Goal: Use online tool/utility: Utilize a website feature to perform a specific function

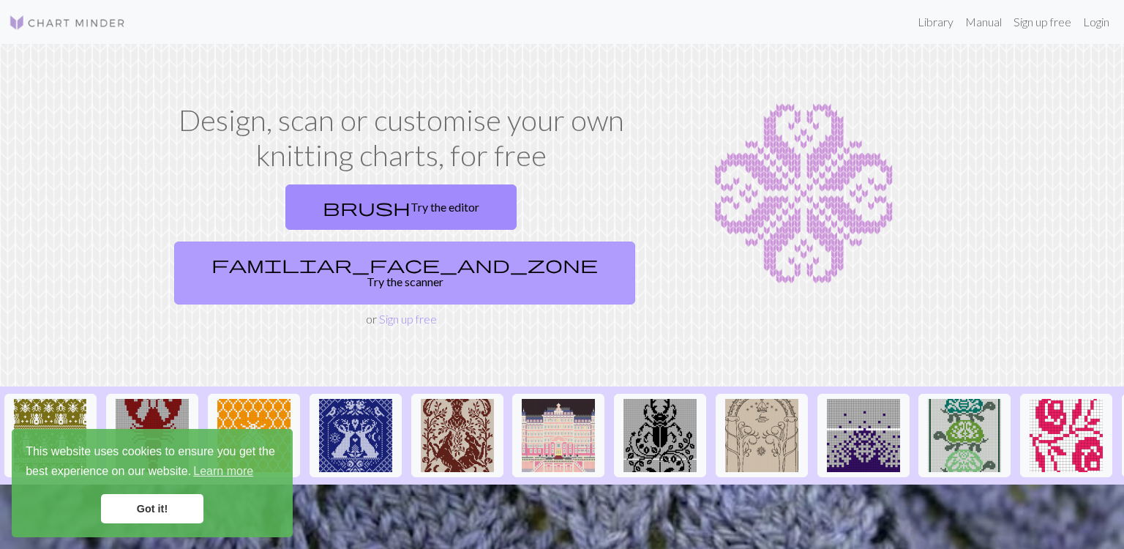
click at [467, 254] on span "familiar_face_and_zone" at bounding box center [404, 264] width 386 height 20
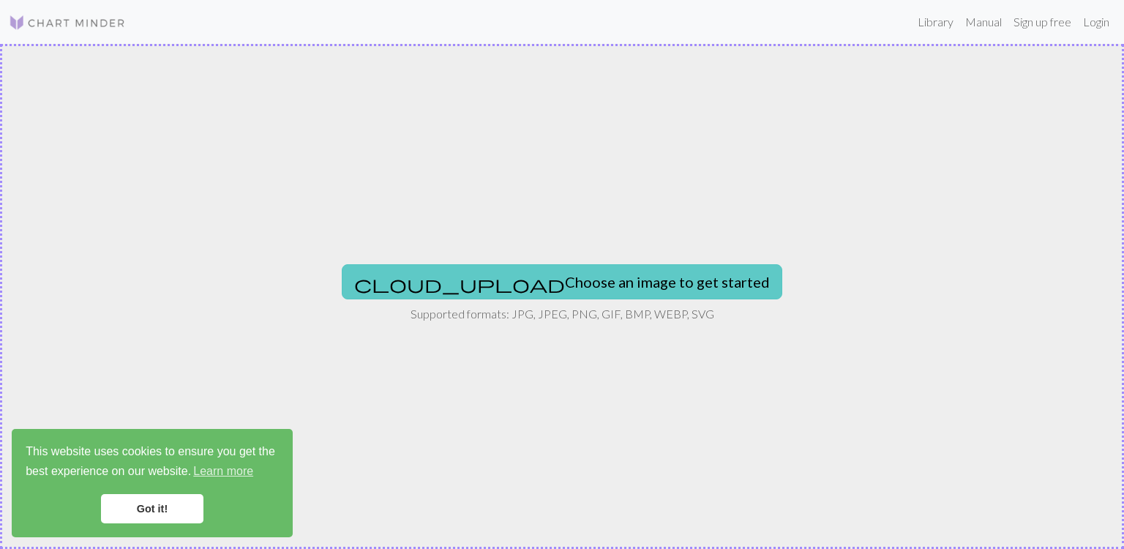
click at [478, 279] on button "cloud_upload Choose an image to get started" at bounding box center [562, 281] width 440 height 35
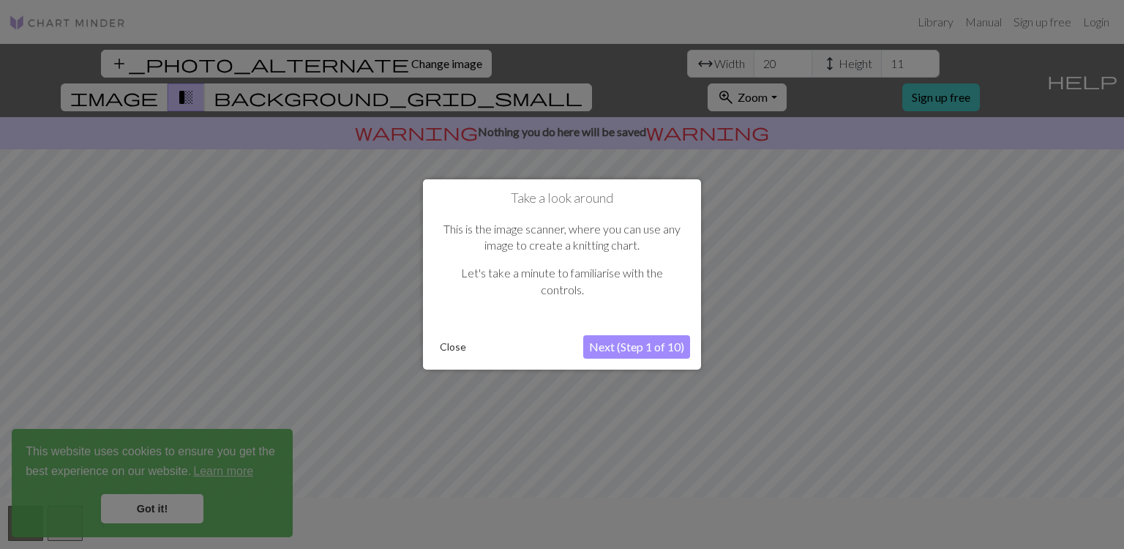
click at [621, 348] on button "Next (Step 1 of 10)" at bounding box center [636, 346] width 107 height 23
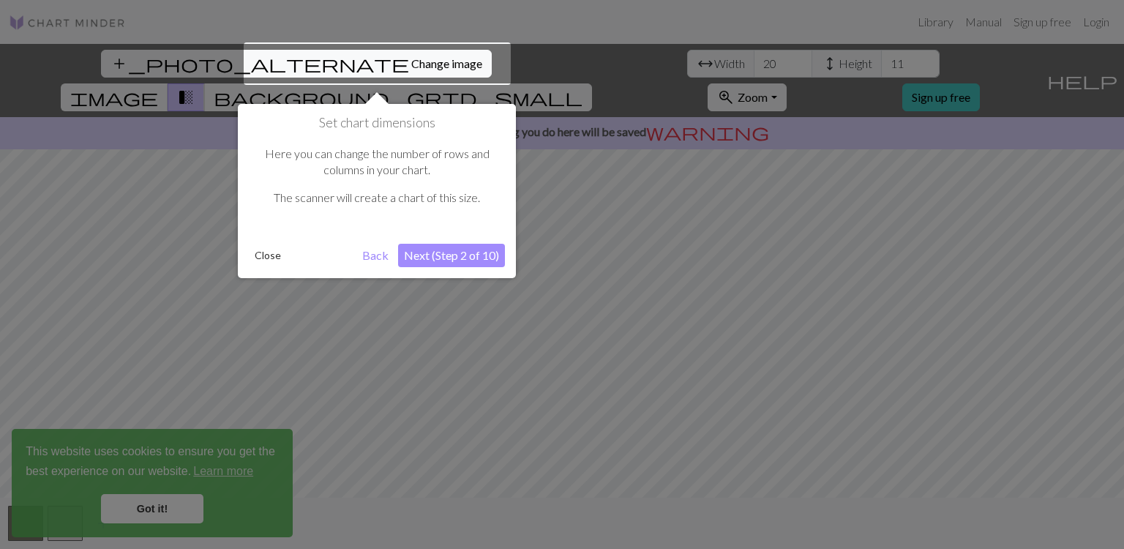
click at [421, 251] on button "Next (Step 2 of 10)" at bounding box center [451, 255] width 107 height 23
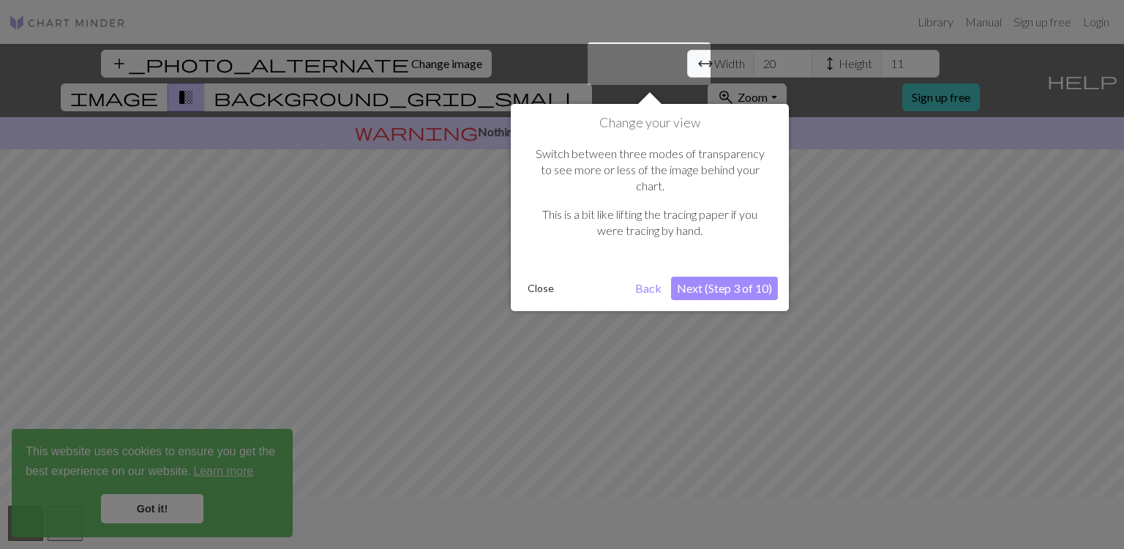
click at [738, 277] on button "Next (Step 3 of 10)" at bounding box center [724, 288] width 107 height 23
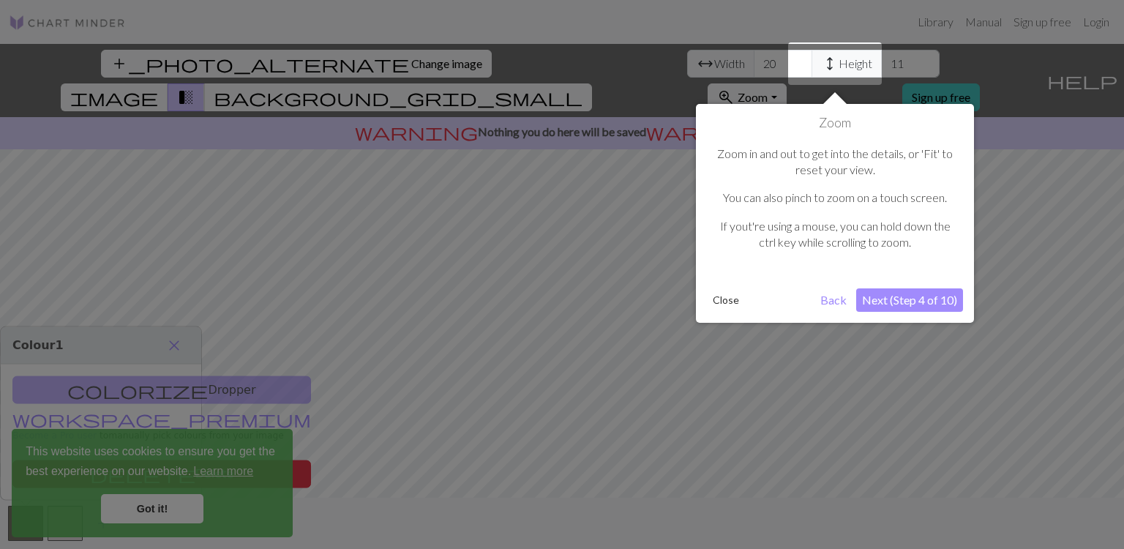
click at [887, 306] on button "Next (Step 4 of 10)" at bounding box center [909, 299] width 107 height 23
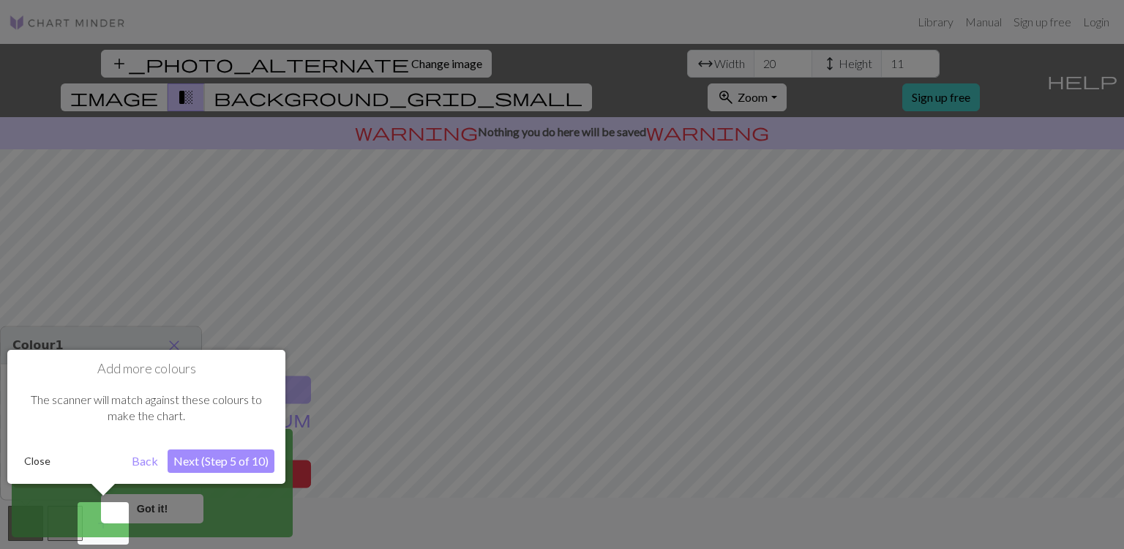
click at [249, 462] on button "Next (Step 5 of 10)" at bounding box center [221, 460] width 107 height 23
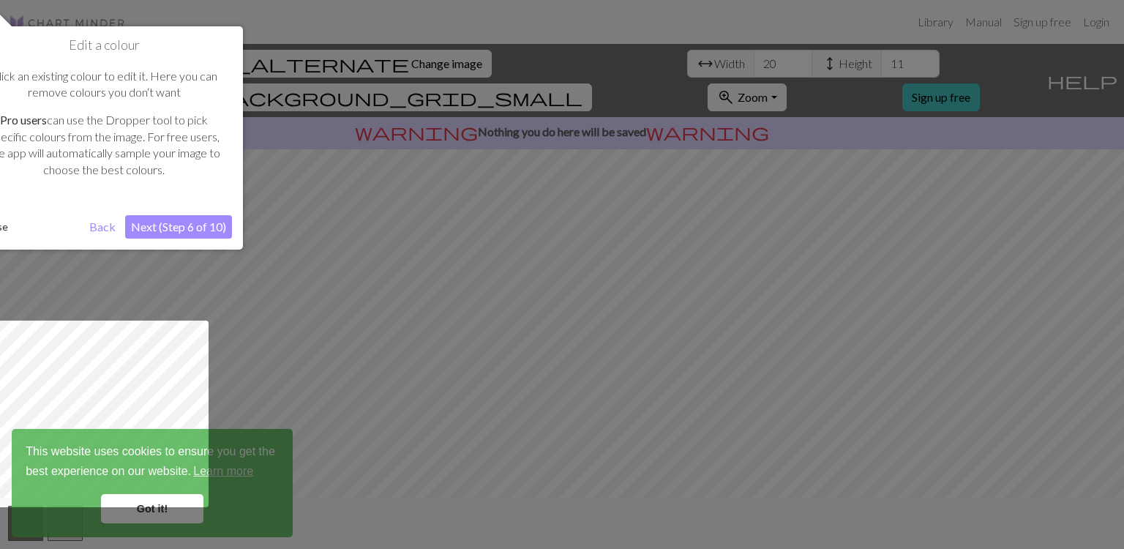
click at [174, 231] on button "Next (Step 6 of 10)" at bounding box center [178, 226] width 107 height 23
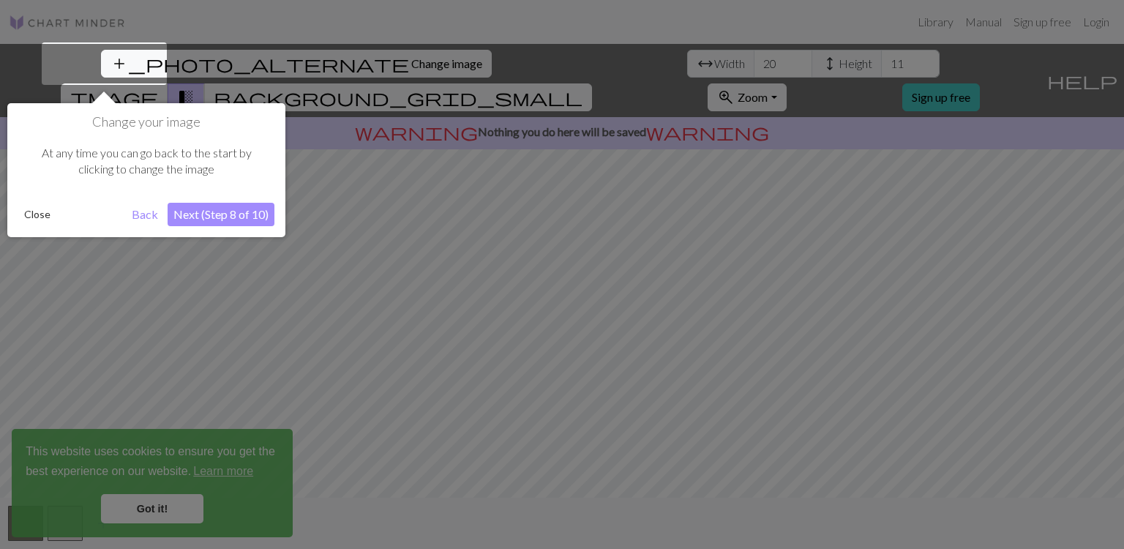
click at [174, 231] on div "Change your image At any time you can go back to the start by clicking to chang…" at bounding box center [146, 170] width 278 height 134
click at [193, 216] on button "Next (Step 8 of 10)" at bounding box center [221, 214] width 107 height 23
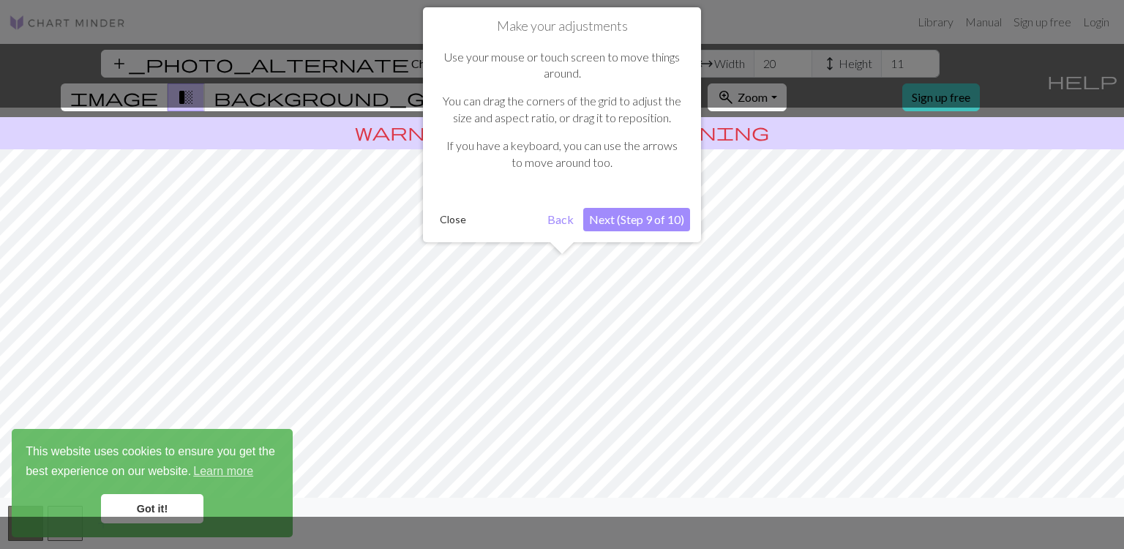
click at [598, 217] on button "Next (Step 9 of 10)" at bounding box center [636, 219] width 107 height 23
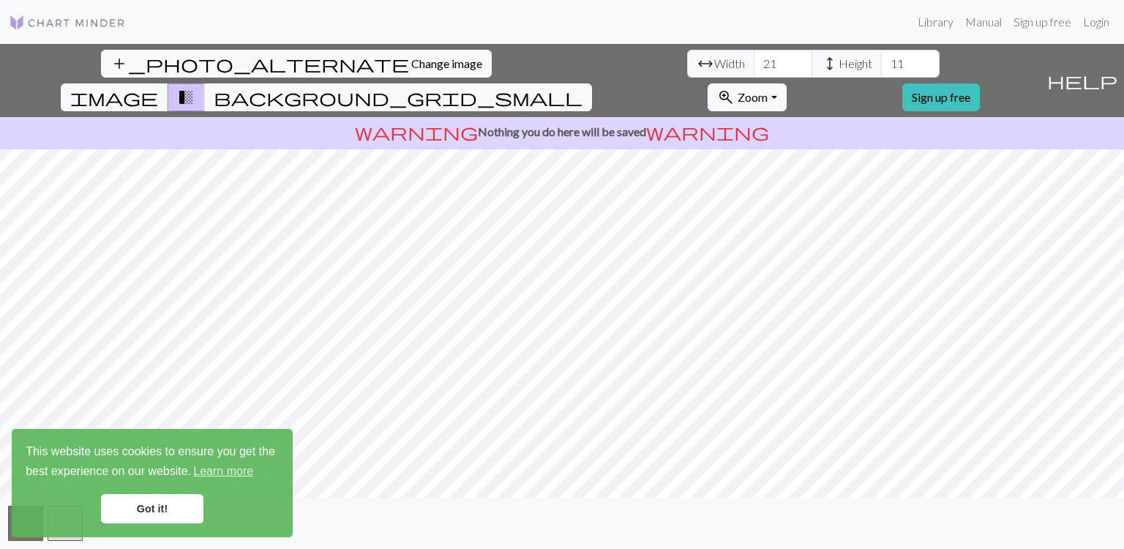
click at [754, 61] on input "21" at bounding box center [783, 64] width 59 height 28
click at [754, 61] on input "22" at bounding box center [783, 64] width 59 height 28
click at [754, 61] on input "23" at bounding box center [783, 64] width 59 height 28
click at [754, 61] on input "24" at bounding box center [783, 64] width 59 height 28
click at [754, 61] on input "25" at bounding box center [783, 64] width 59 height 28
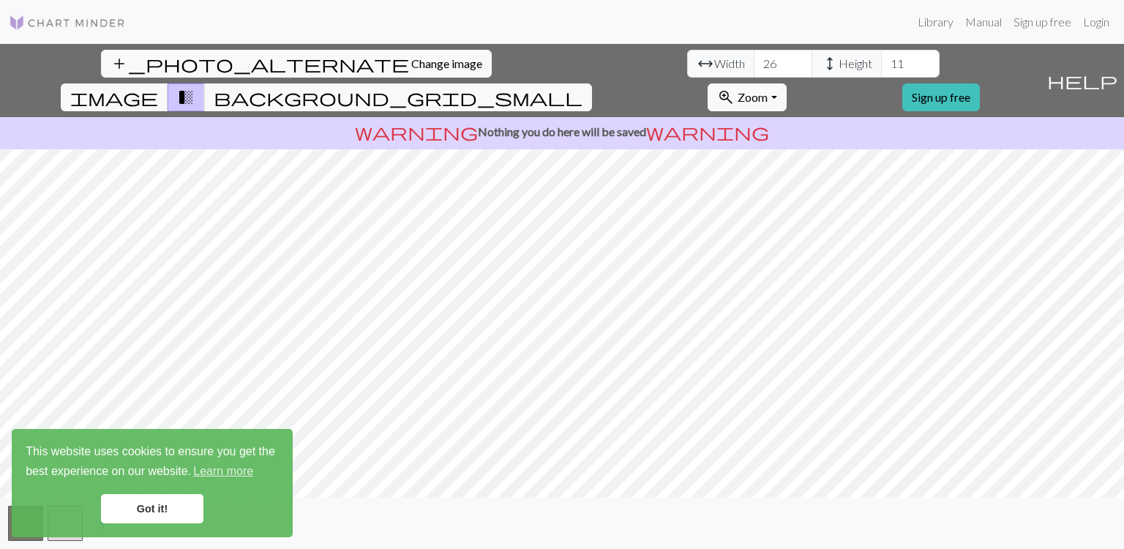
click at [754, 61] on input "26" at bounding box center [783, 64] width 59 height 28
click at [754, 61] on input "27" at bounding box center [783, 64] width 59 height 28
click at [754, 61] on input "28" at bounding box center [783, 64] width 59 height 28
click at [754, 61] on input "29" at bounding box center [783, 64] width 59 height 28
click at [754, 61] on input "30" at bounding box center [783, 64] width 59 height 28
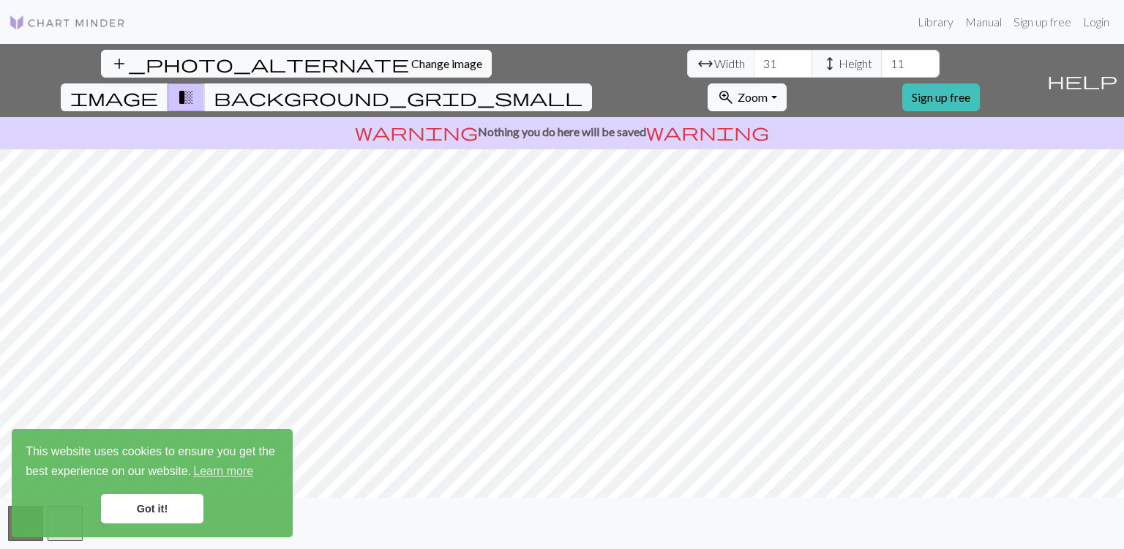
click at [754, 61] on input "31" at bounding box center [783, 64] width 59 height 28
click at [754, 61] on input "32" at bounding box center [783, 64] width 59 height 28
click at [754, 61] on input "33" at bounding box center [783, 64] width 59 height 28
click at [754, 61] on input "34" at bounding box center [783, 64] width 59 height 28
click at [754, 61] on input "35" at bounding box center [783, 64] width 59 height 28
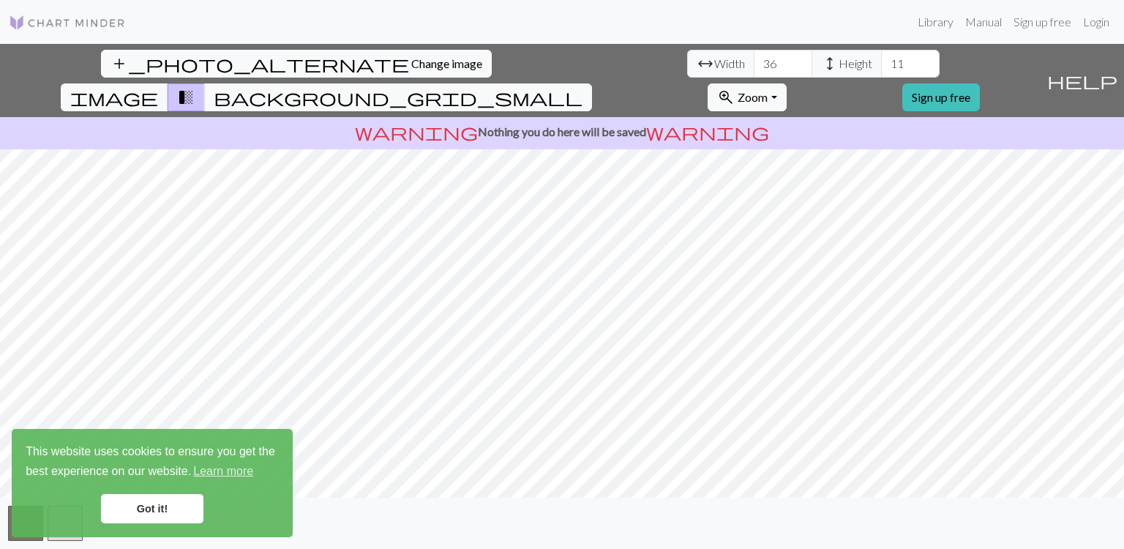
click at [754, 61] on input "36" at bounding box center [783, 64] width 59 height 28
click at [754, 61] on input "37" at bounding box center [783, 64] width 59 height 28
click at [754, 61] on input "38" at bounding box center [783, 64] width 59 height 28
click at [754, 61] on input "39" at bounding box center [783, 64] width 59 height 28
click at [754, 61] on input "40" at bounding box center [783, 64] width 59 height 28
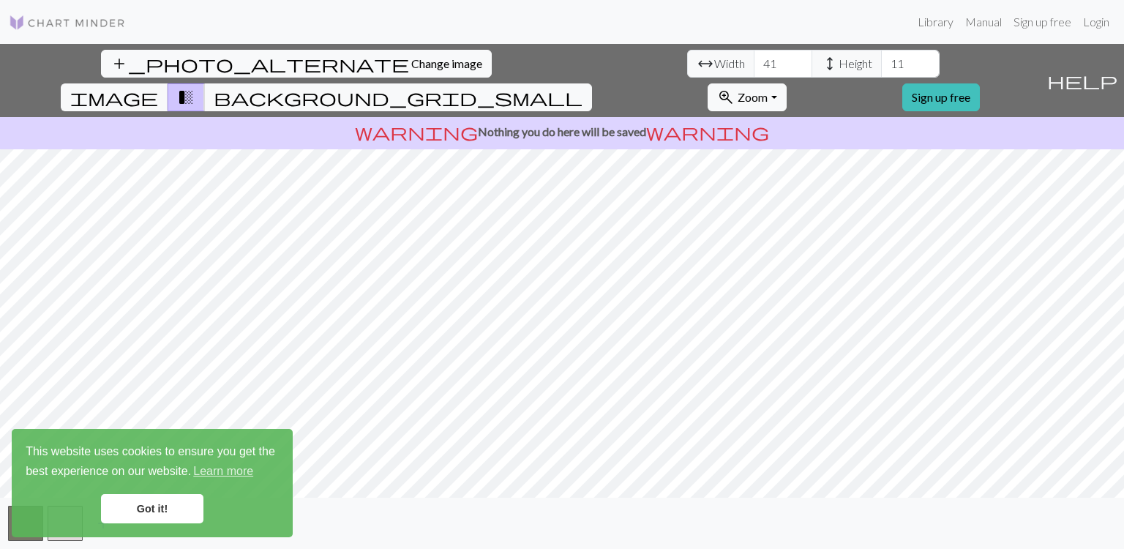
click at [754, 61] on input "41" at bounding box center [783, 64] width 59 height 28
click at [754, 61] on input "42" at bounding box center [783, 64] width 59 height 28
click at [754, 61] on input "43" at bounding box center [783, 64] width 59 height 28
click at [754, 61] on input "44" at bounding box center [783, 64] width 59 height 28
click at [754, 61] on input "45" at bounding box center [783, 64] width 59 height 28
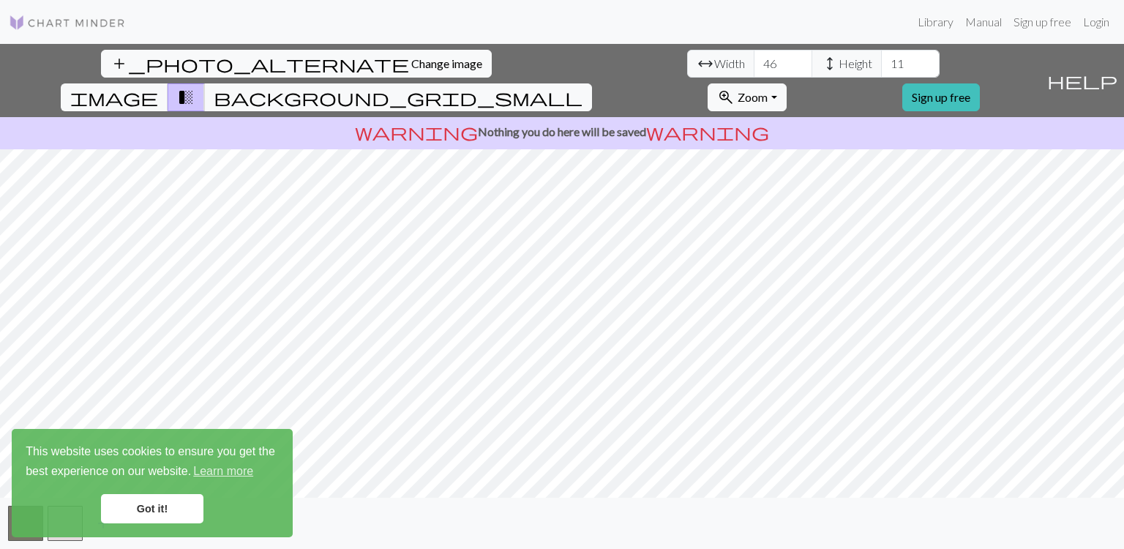
click at [754, 61] on input "46" at bounding box center [783, 64] width 59 height 28
click at [754, 61] on input "47" at bounding box center [783, 64] width 59 height 28
click at [754, 61] on input "48" at bounding box center [783, 64] width 59 height 28
click at [754, 61] on input "49" at bounding box center [783, 64] width 59 height 28
click at [754, 61] on input "50" at bounding box center [783, 64] width 59 height 28
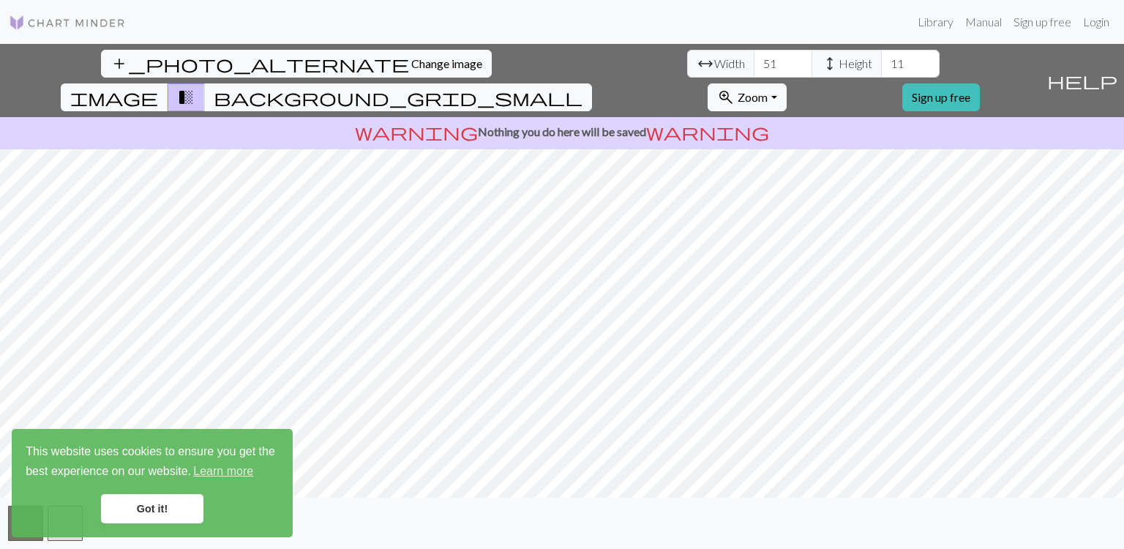
click at [754, 61] on input "51" at bounding box center [783, 64] width 59 height 28
click at [754, 61] on input "52" at bounding box center [783, 64] width 59 height 28
click at [754, 61] on input "53" at bounding box center [783, 64] width 59 height 28
click at [754, 61] on input "54" at bounding box center [783, 64] width 59 height 28
click at [754, 61] on input "55" at bounding box center [783, 64] width 59 height 28
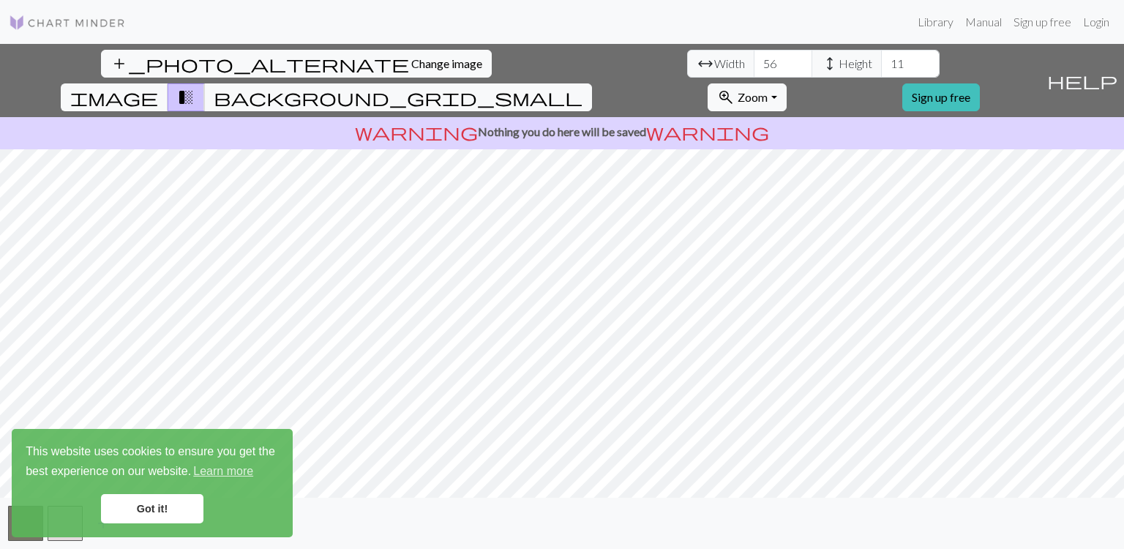
click at [754, 61] on input "56" at bounding box center [783, 64] width 59 height 28
click at [754, 61] on input "57" at bounding box center [783, 64] width 59 height 28
click at [754, 61] on input "58" at bounding box center [783, 64] width 59 height 28
click at [754, 61] on input "59" at bounding box center [783, 64] width 59 height 28
click at [754, 61] on input "60" at bounding box center [783, 64] width 59 height 28
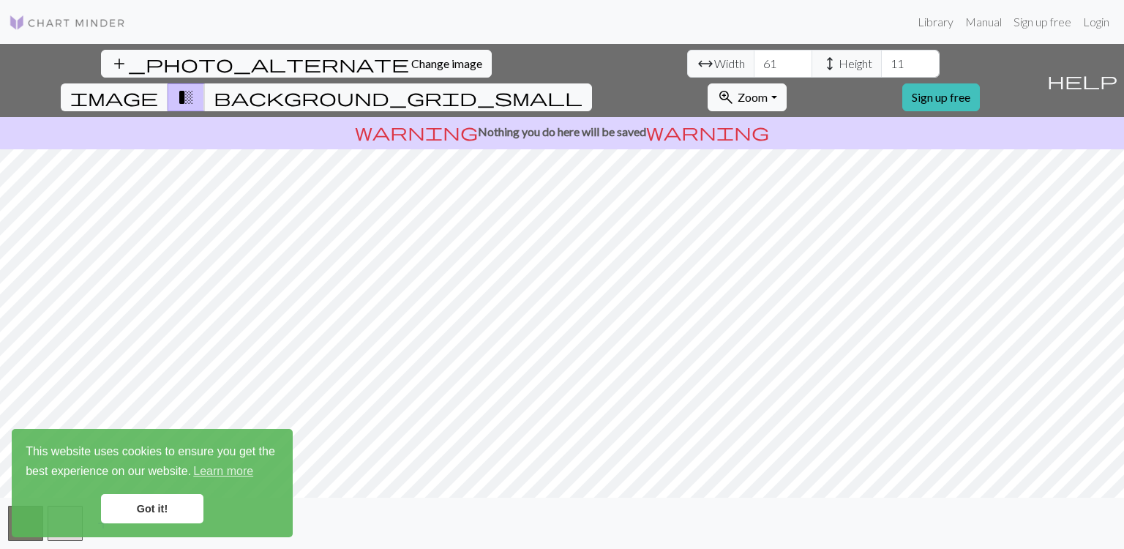
click at [754, 61] on input "61" at bounding box center [783, 64] width 59 height 28
click at [754, 61] on input "62" at bounding box center [783, 64] width 59 height 28
click at [754, 61] on input "63" at bounding box center [783, 64] width 59 height 28
click at [754, 61] on input "64" at bounding box center [783, 64] width 59 height 28
click at [754, 61] on input "65" at bounding box center [783, 64] width 59 height 28
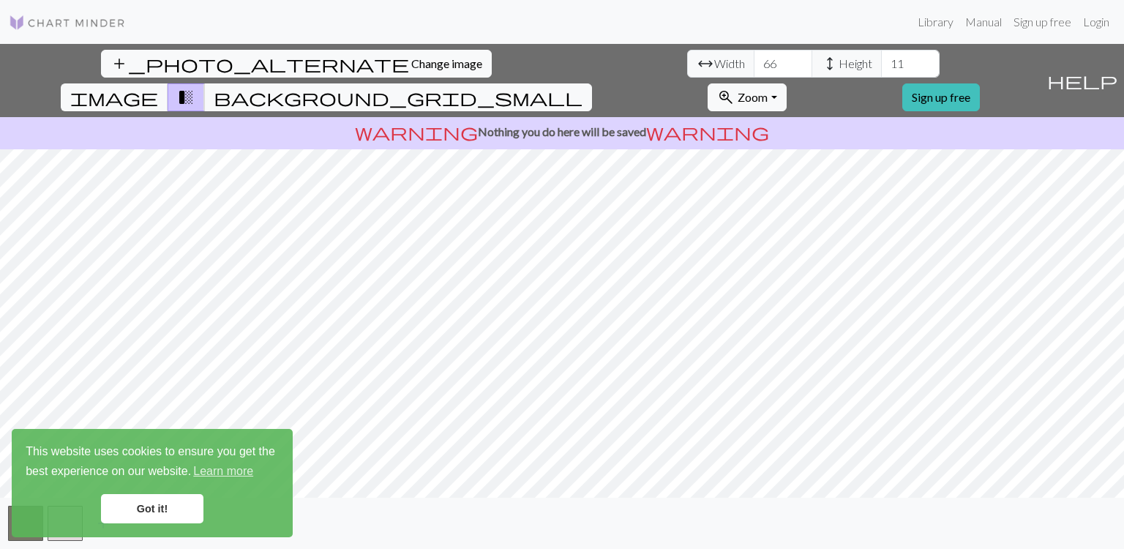
click at [754, 61] on input "66" at bounding box center [783, 64] width 59 height 28
click at [754, 61] on input "67" at bounding box center [783, 64] width 59 height 28
click at [754, 61] on input "68" at bounding box center [783, 64] width 59 height 28
click at [754, 61] on input "69" at bounding box center [783, 64] width 59 height 28
click at [754, 61] on input "70" at bounding box center [783, 64] width 59 height 28
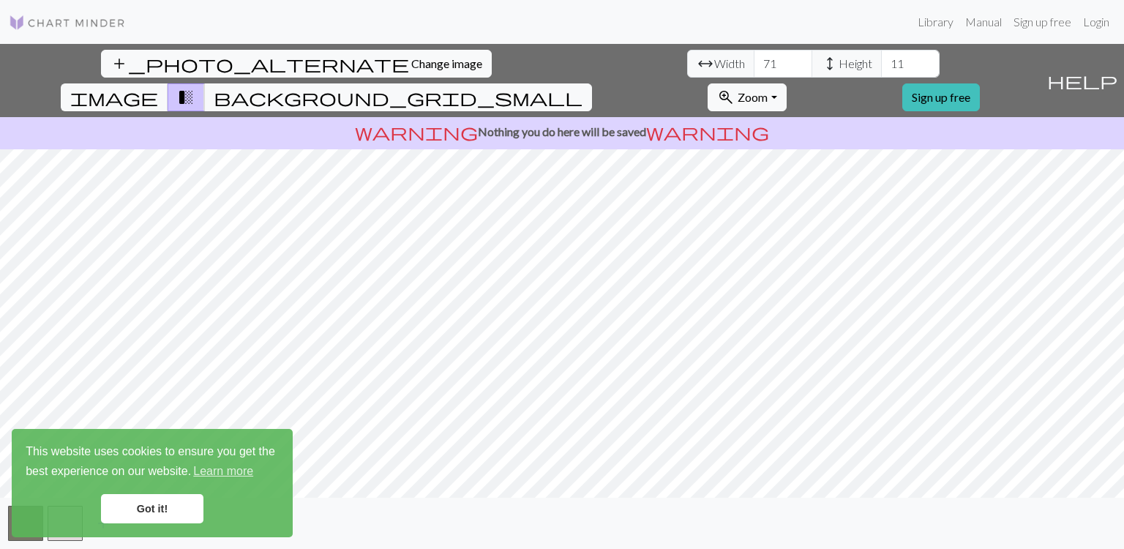
click at [754, 61] on input "71" at bounding box center [783, 64] width 59 height 28
click at [754, 61] on input "72" at bounding box center [783, 64] width 59 height 28
click at [754, 61] on input "73" at bounding box center [783, 64] width 59 height 28
click at [754, 61] on input "74" at bounding box center [783, 64] width 59 height 28
click at [754, 61] on input "75" at bounding box center [783, 64] width 59 height 28
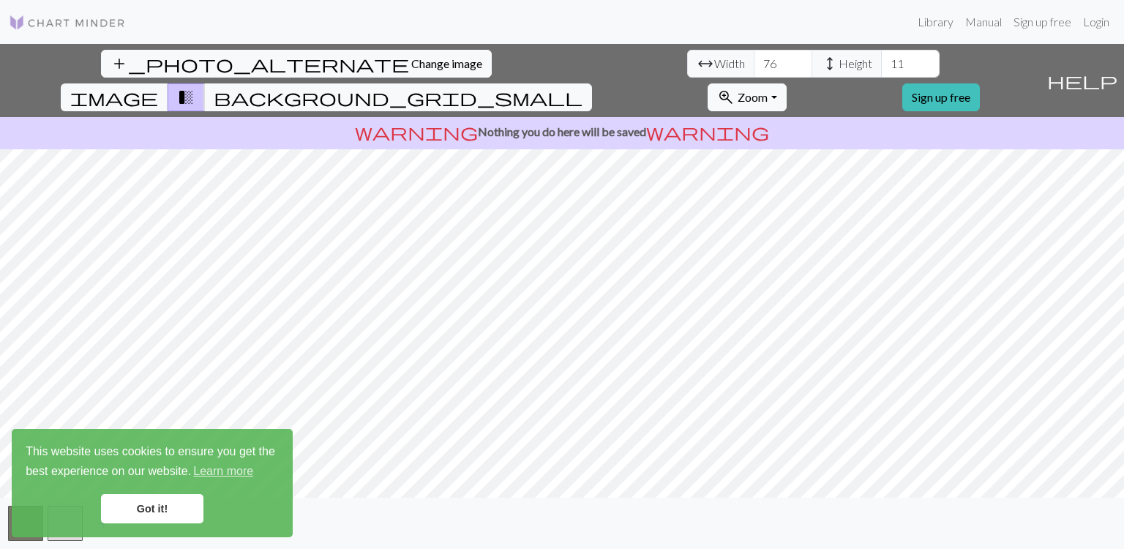
click at [754, 61] on input "76" at bounding box center [783, 64] width 59 height 28
click at [754, 61] on input "77" at bounding box center [783, 64] width 59 height 28
click at [754, 61] on input "78" at bounding box center [783, 64] width 59 height 28
click at [754, 61] on input "79" at bounding box center [783, 64] width 59 height 28
click at [754, 61] on input "80" at bounding box center [783, 64] width 59 height 28
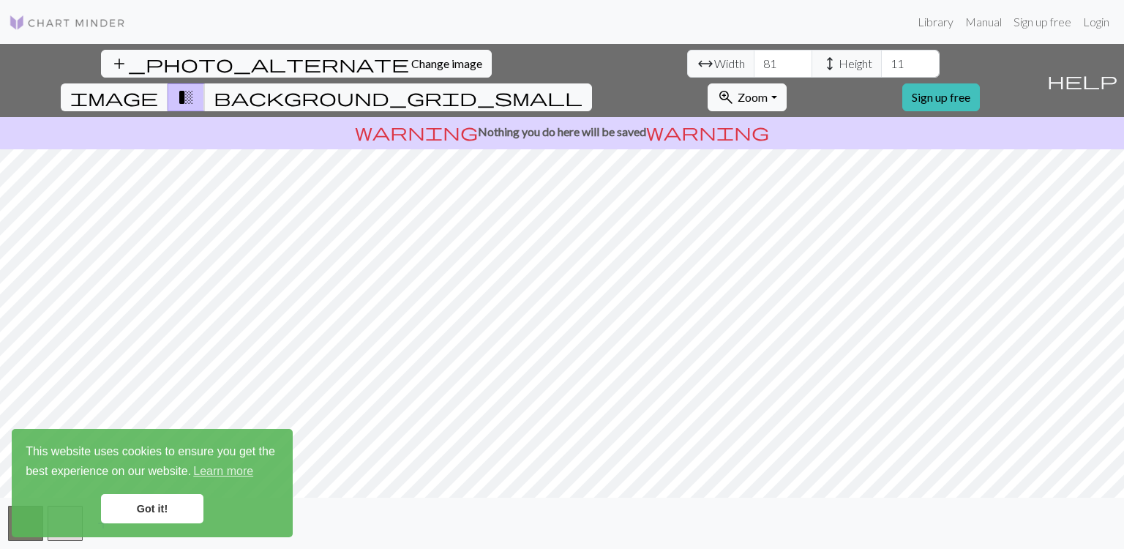
click at [754, 61] on input "81" at bounding box center [783, 64] width 59 height 28
click at [754, 61] on input "82" at bounding box center [783, 64] width 59 height 28
click at [754, 61] on input "83" at bounding box center [783, 64] width 59 height 28
click at [754, 61] on input "84" at bounding box center [783, 64] width 59 height 28
click at [754, 61] on input "85" at bounding box center [783, 64] width 59 height 28
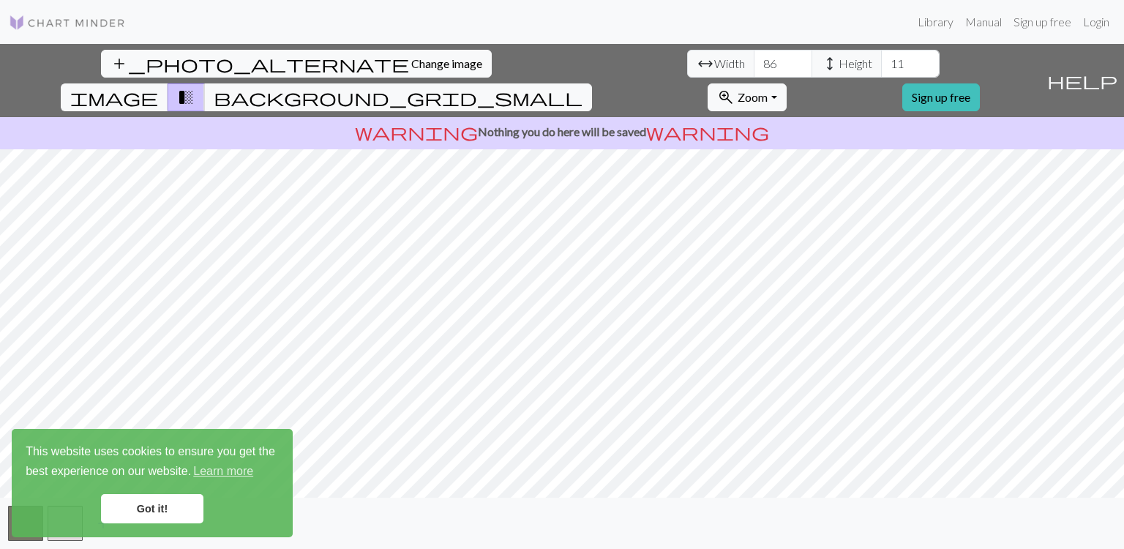
click at [754, 61] on input "86" at bounding box center [783, 64] width 59 height 28
click at [754, 61] on input "87" at bounding box center [783, 64] width 59 height 28
click at [754, 61] on input "88" at bounding box center [783, 64] width 59 height 28
click at [754, 61] on input "89" at bounding box center [783, 64] width 59 height 28
click at [754, 61] on input "90" at bounding box center [783, 64] width 59 height 28
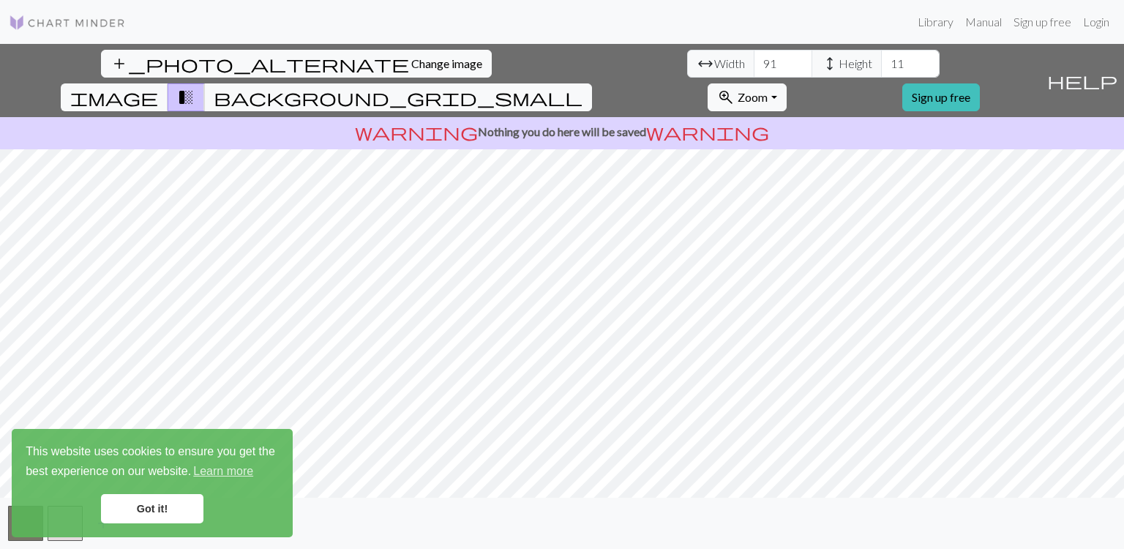
click at [754, 61] on input "91" at bounding box center [783, 64] width 59 height 28
click at [754, 61] on input "92" at bounding box center [783, 64] width 59 height 28
click at [754, 61] on input "93" at bounding box center [783, 64] width 59 height 28
click at [754, 61] on input "94" at bounding box center [783, 64] width 59 height 28
click at [754, 61] on input "95" at bounding box center [783, 64] width 59 height 28
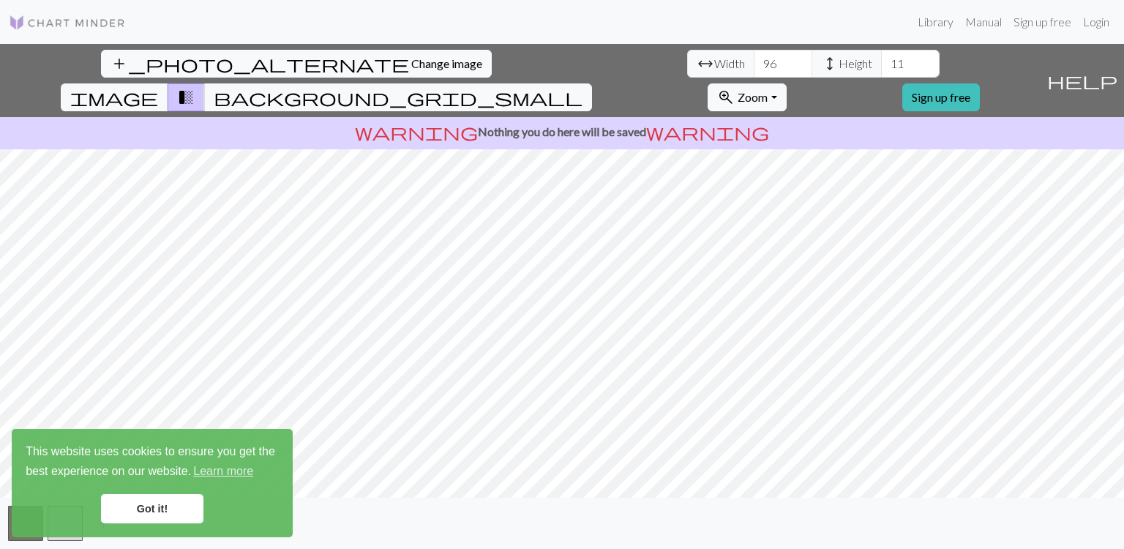
click at [754, 61] on input "96" at bounding box center [783, 64] width 59 height 28
click at [754, 61] on input "97" at bounding box center [783, 64] width 59 height 28
click at [754, 61] on input "98" at bounding box center [783, 64] width 59 height 28
click at [754, 61] on input "99" at bounding box center [783, 64] width 59 height 28
click at [754, 61] on input "100" at bounding box center [783, 64] width 59 height 28
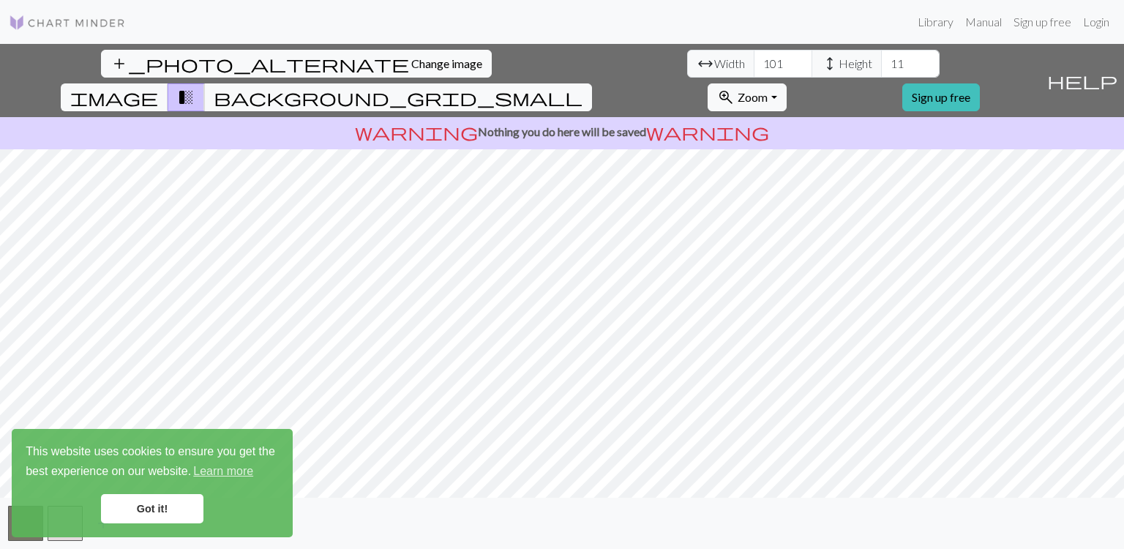
type input "101"
click at [754, 61] on input "101" at bounding box center [783, 64] width 59 height 28
click at [881, 65] on input "11" at bounding box center [910, 64] width 59 height 28
type input "1"
type input "101"
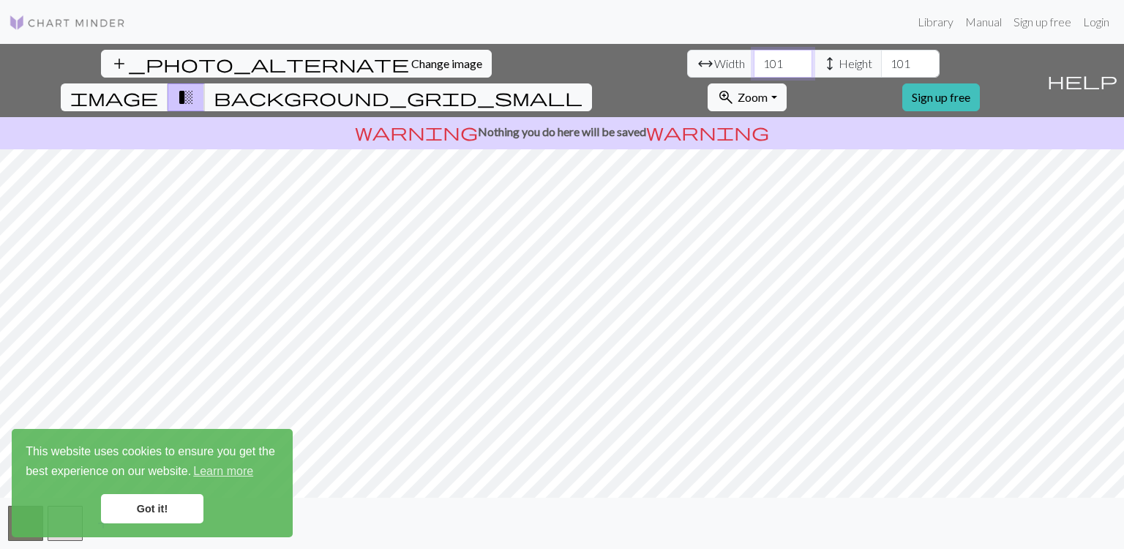
click at [754, 64] on input "101" at bounding box center [783, 64] width 59 height 28
type input "120"
click at [881, 63] on input "101" at bounding box center [910, 64] width 59 height 28
click at [881, 64] on input "101" at bounding box center [910, 64] width 59 height 28
type input "120"
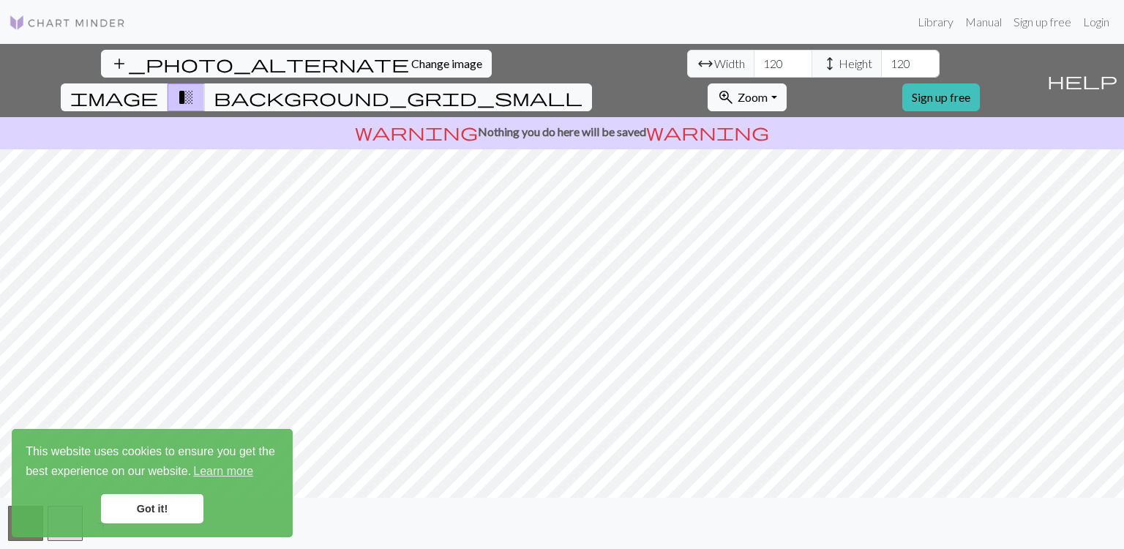
click at [162, 516] on link "Got it!" at bounding box center [152, 508] width 102 height 29
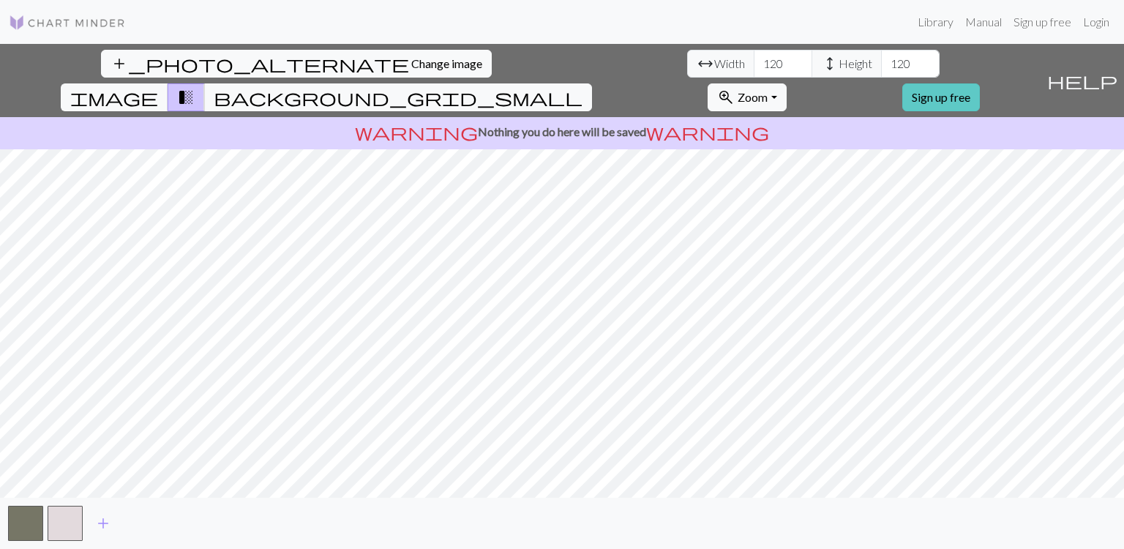
click at [980, 83] on link "Sign up free" at bounding box center [941, 97] width 78 height 28
